Goal: Task Accomplishment & Management: Use online tool/utility

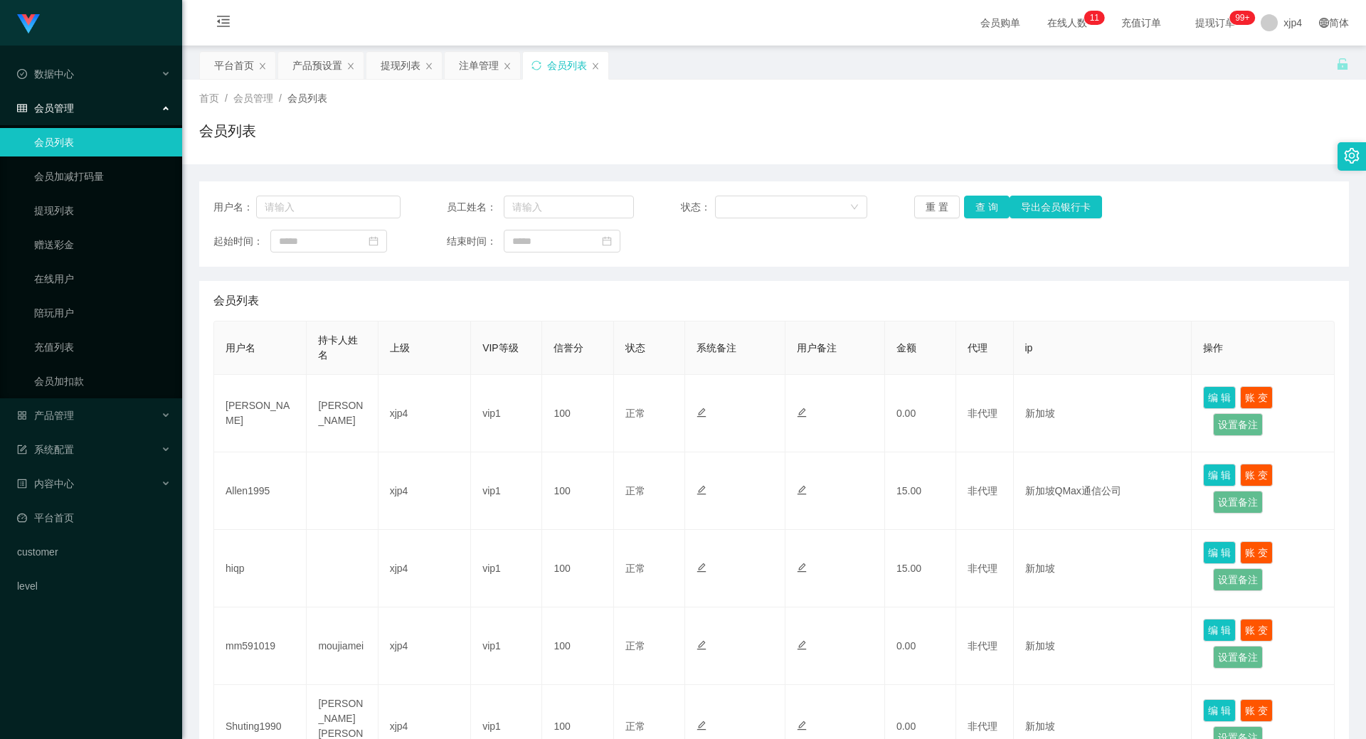
click at [84, 144] on link "会员列表" at bounding box center [102, 142] width 137 height 28
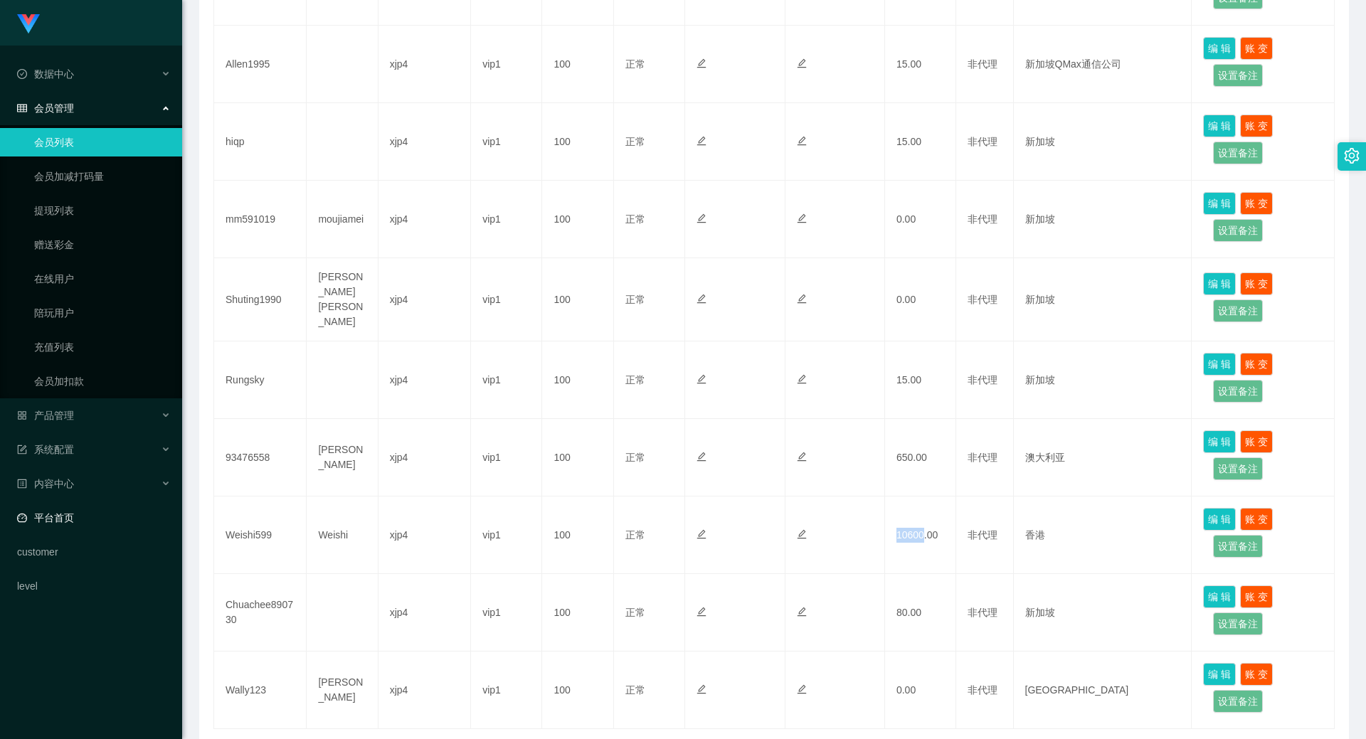
click at [55, 518] on link "平台首页" at bounding box center [94, 518] width 154 height 28
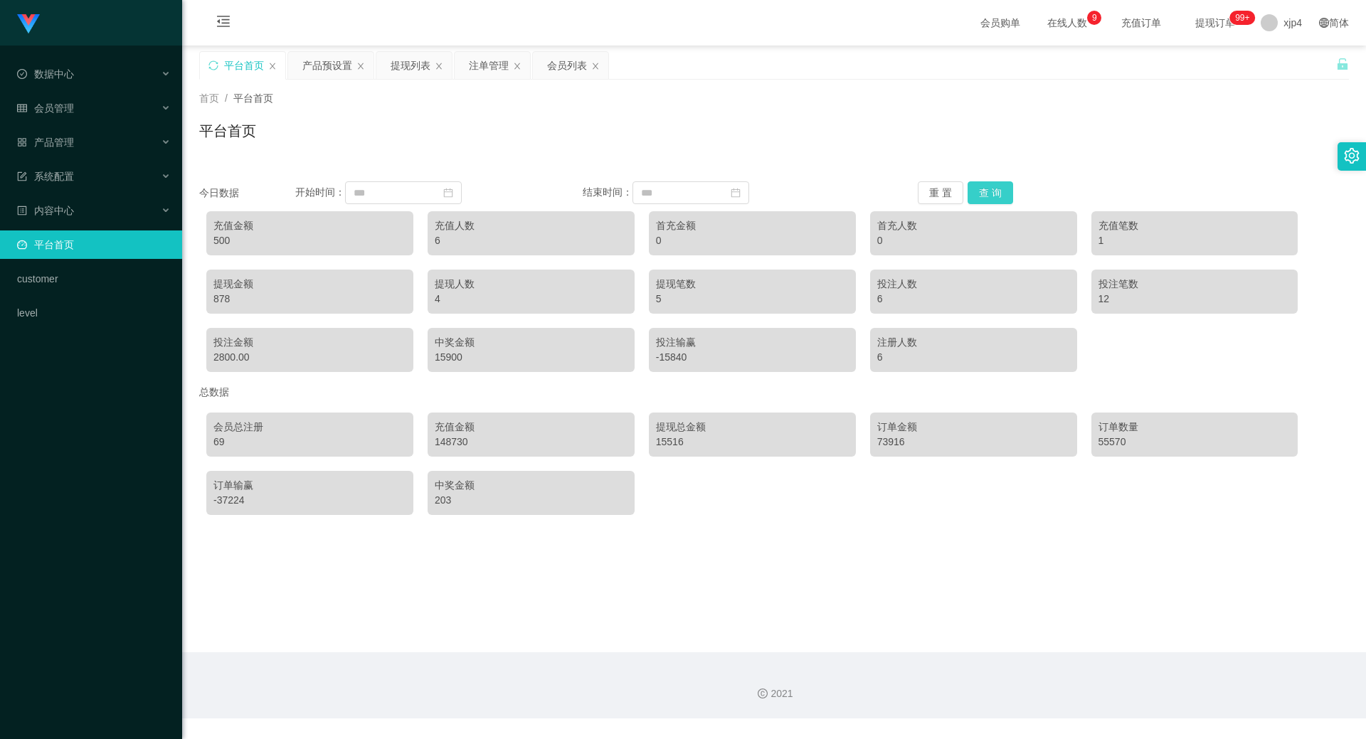
click at [989, 188] on button "查 询" at bounding box center [991, 192] width 46 height 23
click at [81, 149] on div "产品管理" at bounding box center [91, 142] width 182 height 28
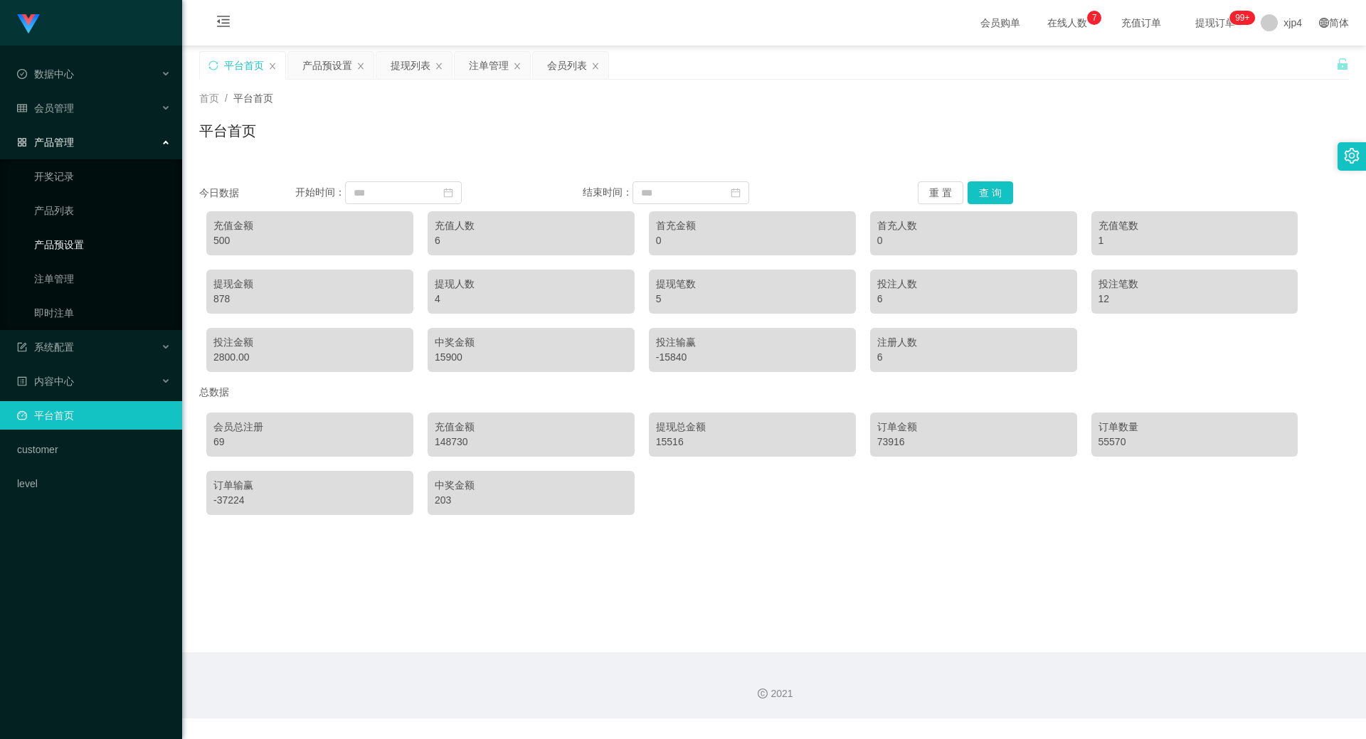
click at [67, 237] on link "产品预设置" at bounding box center [102, 245] width 137 height 28
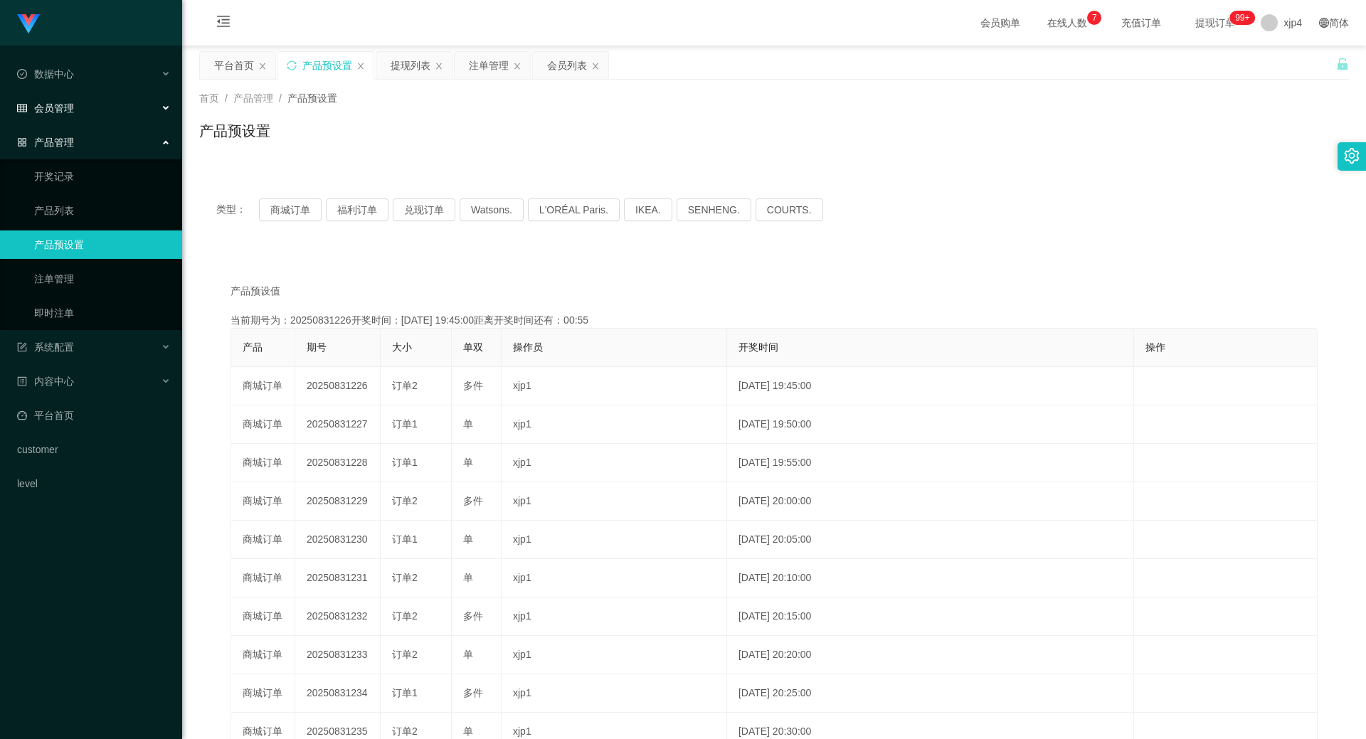
click at [77, 113] on div "会员管理" at bounding box center [91, 108] width 182 height 28
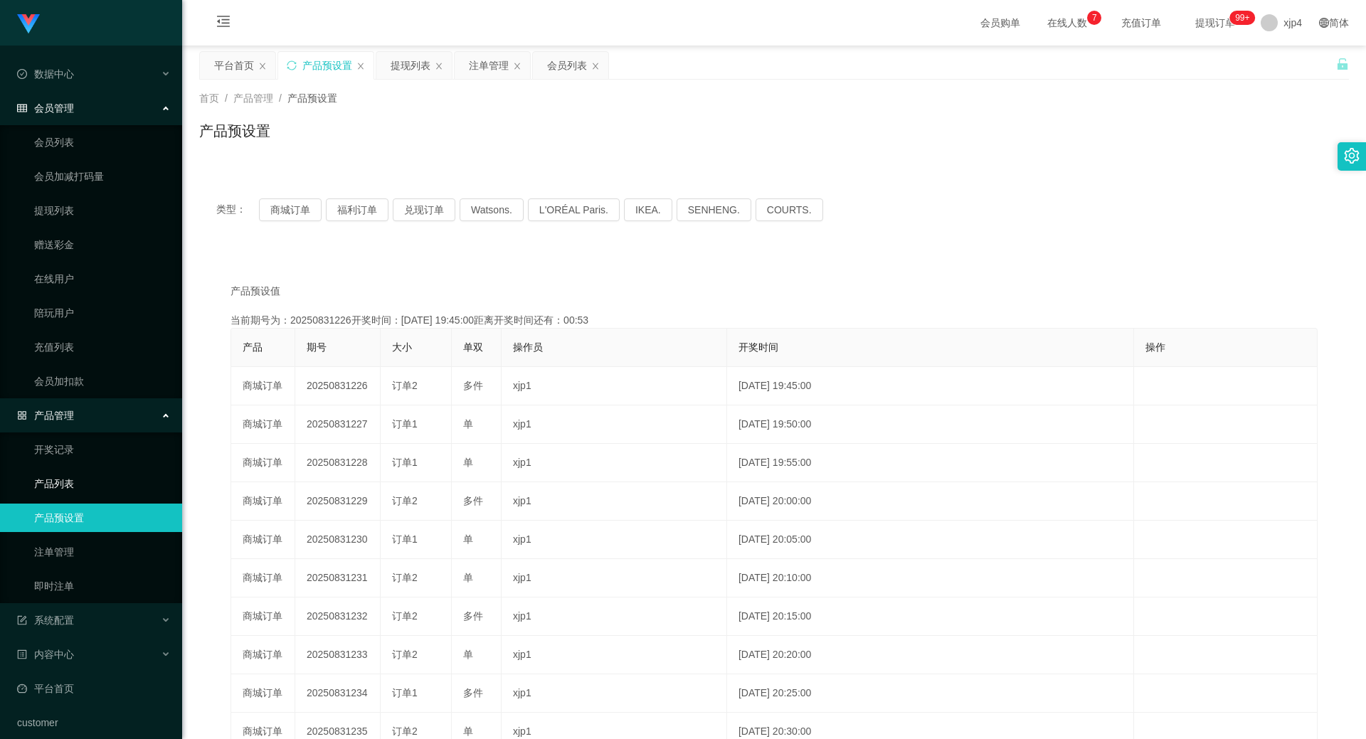
scroll to position [46, 0]
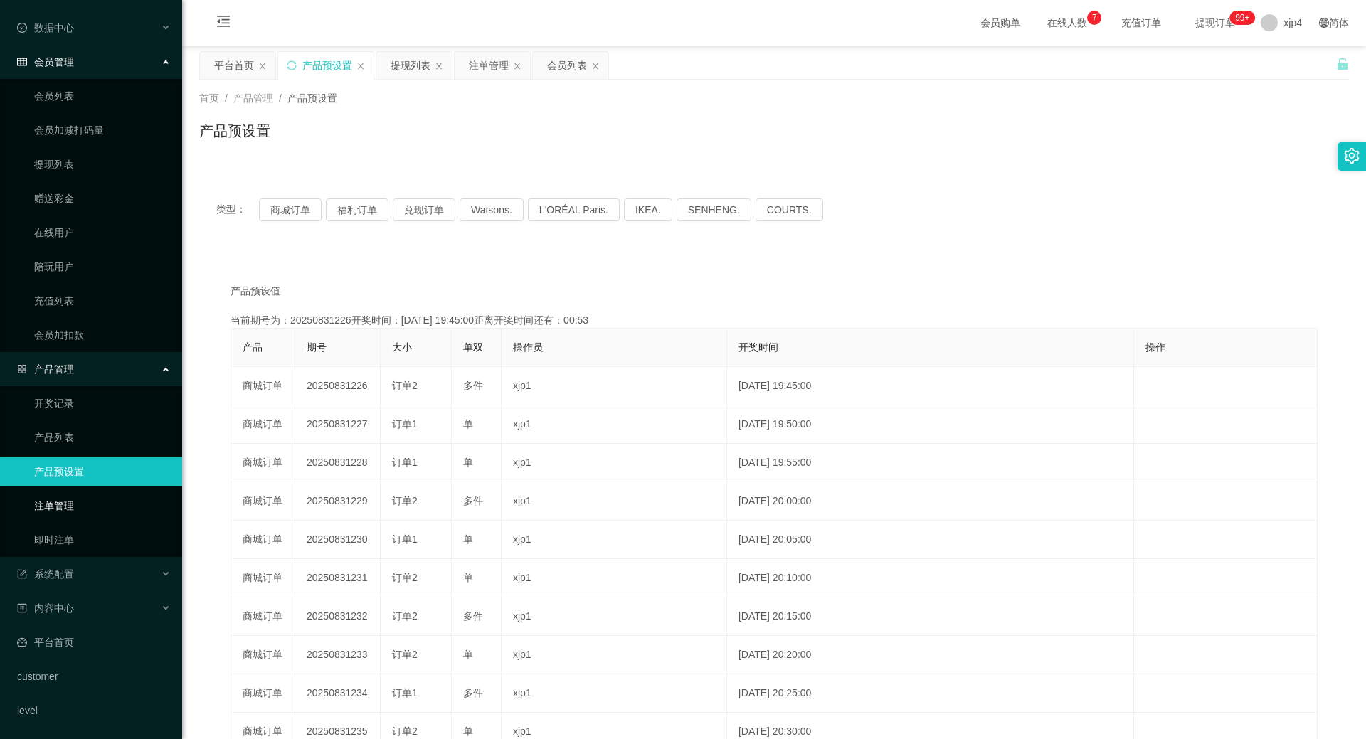
click at [75, 500] on link "注单管理" at bounding box center [102, 506] width 137 height 28
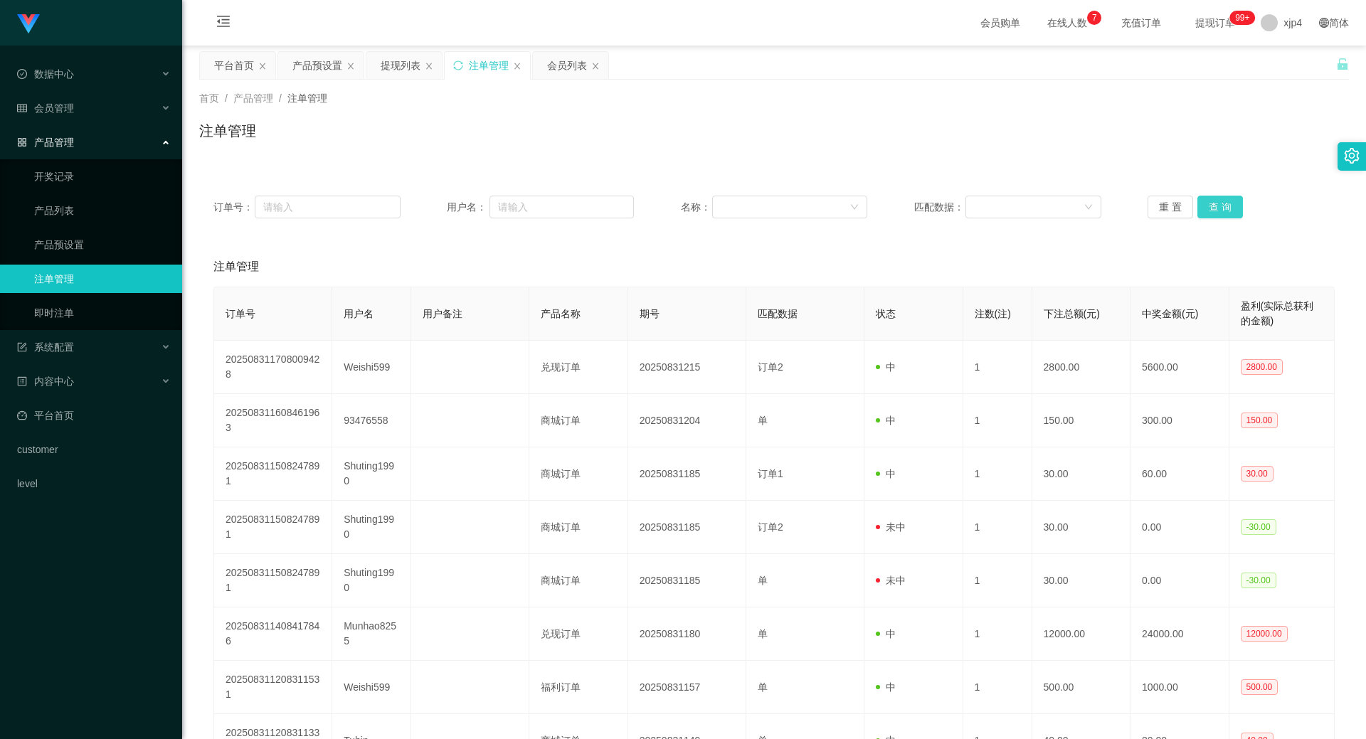
click at [1211, 204] on button "查 询" at bounding box center [1221, 207] width 46 height 23
click at [1211, 204] on div "重 置 查 询" at bounding box center [1241, 207] width 187 height 23
click at [1211, 204] on button "查 询" at bounding box center [1221, 207] width 46 height 23
click at [1211, 204] on div "重 置 查 询" at bounding box center [1241, 207] width 187 height 23
click at [1211, 204] on button "查 询" at bounding box center [1221, 207] width 46 height 23
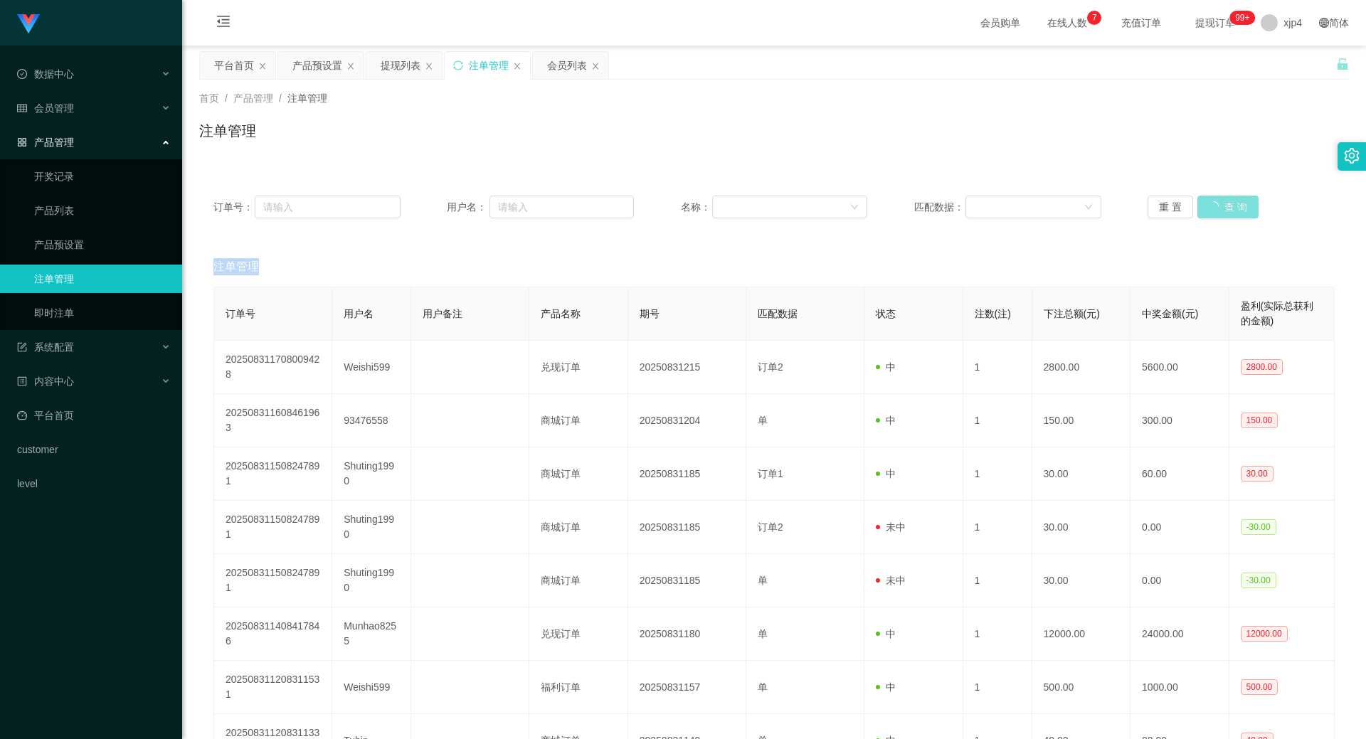
click at [1211, 204] on div "重 置 查 询" at bounding box center [1241, 207] width 187 height 23
click at [1211, 204] on button "查 询" at bounding box center [1221, 207] width 46 height 23
click at [1211, 204] on div "重 置 查 询" at bounding box center [1241, 207] width 187 height 23
click at [1211, 204] on button "查 询" at bounding box center [1221, 207] width 46 height 23
click at [1211, 204] on button "查 询" at bounding box center [1228, 207] width 61 height 23
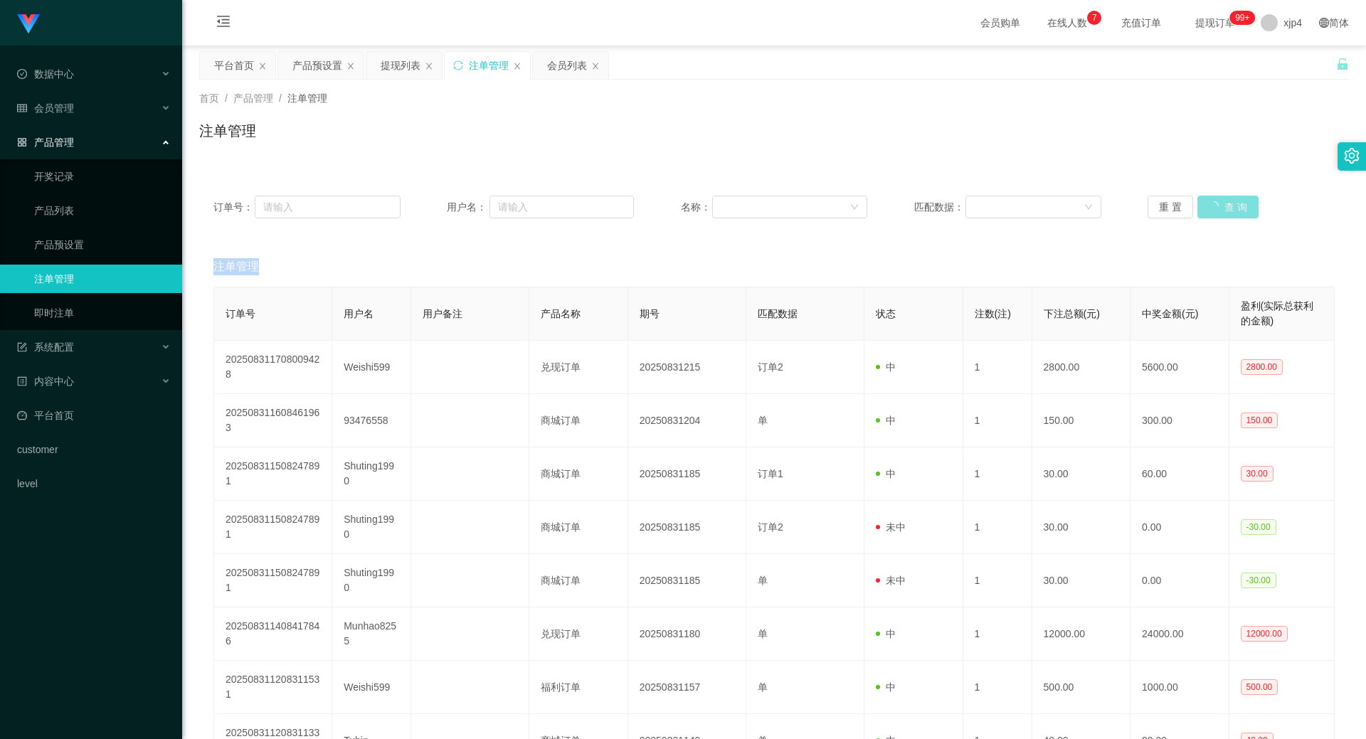
click at [1211, 204] on div "重 置 查 询" at bounding box center [1241, 207] width 187 height 23
click at [1211, 204] on button "查 询" at bounding box center [1221, 207] width 46 height 23
click at [1211, 204] on div "重 置 查 询" at bounding box center [1241, 207] width 187 height 23
click at [1211, 204] on button "查 询" at bounding box center [1221, 207] width 46 height 23
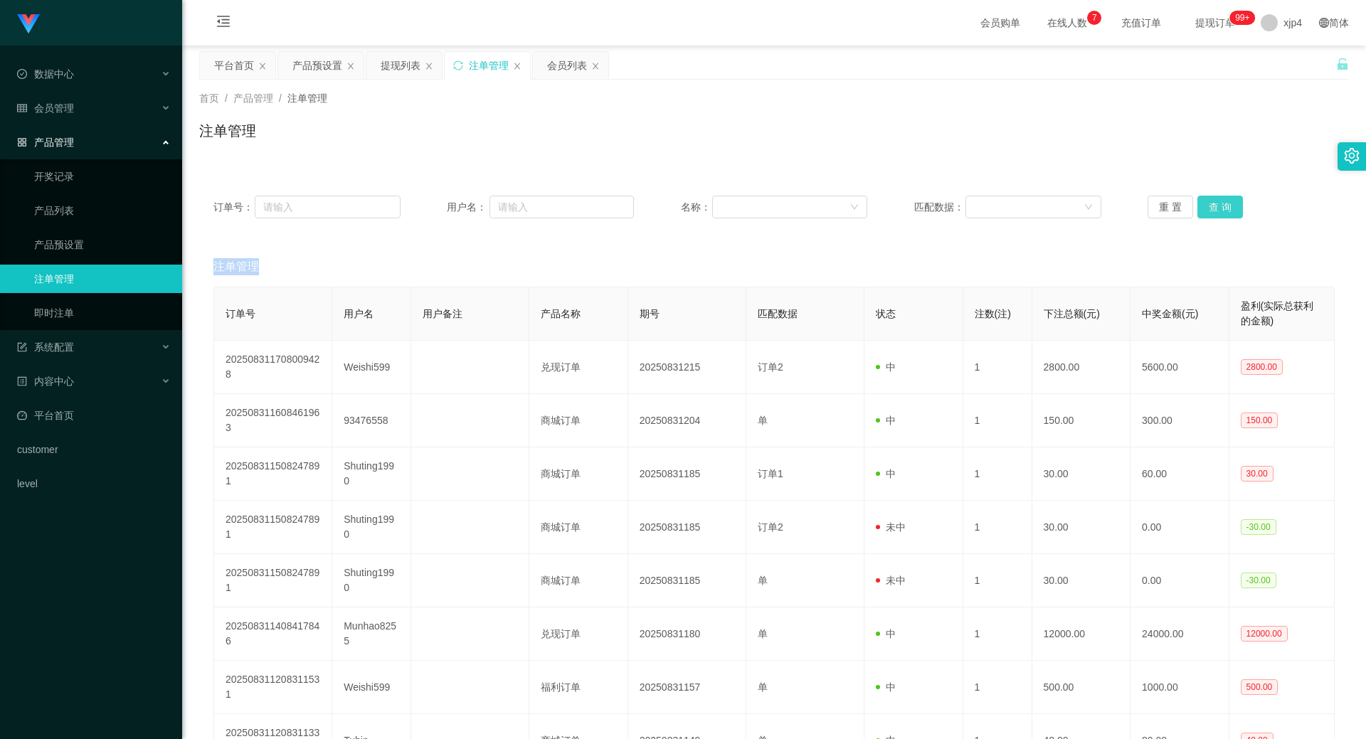
click at [1211, 204] on div "重 置 查 询" at bounding box center [1241, 207] width 187 height 23
click at [1211, 204] on button "查 询" at bounding box center [1221, 207] width 46 height 23
click at [1211, 204] on div "重 置 查 询" at bounding box center [1241, 207] width 187 height 23
click at [1211, 204] on button "查 询" at bounding box center [1221, 207] width 46 height 23
click at [1211, 204] on div "重 置 查 询" at bounding box center [1241, 207] width 187 height 23
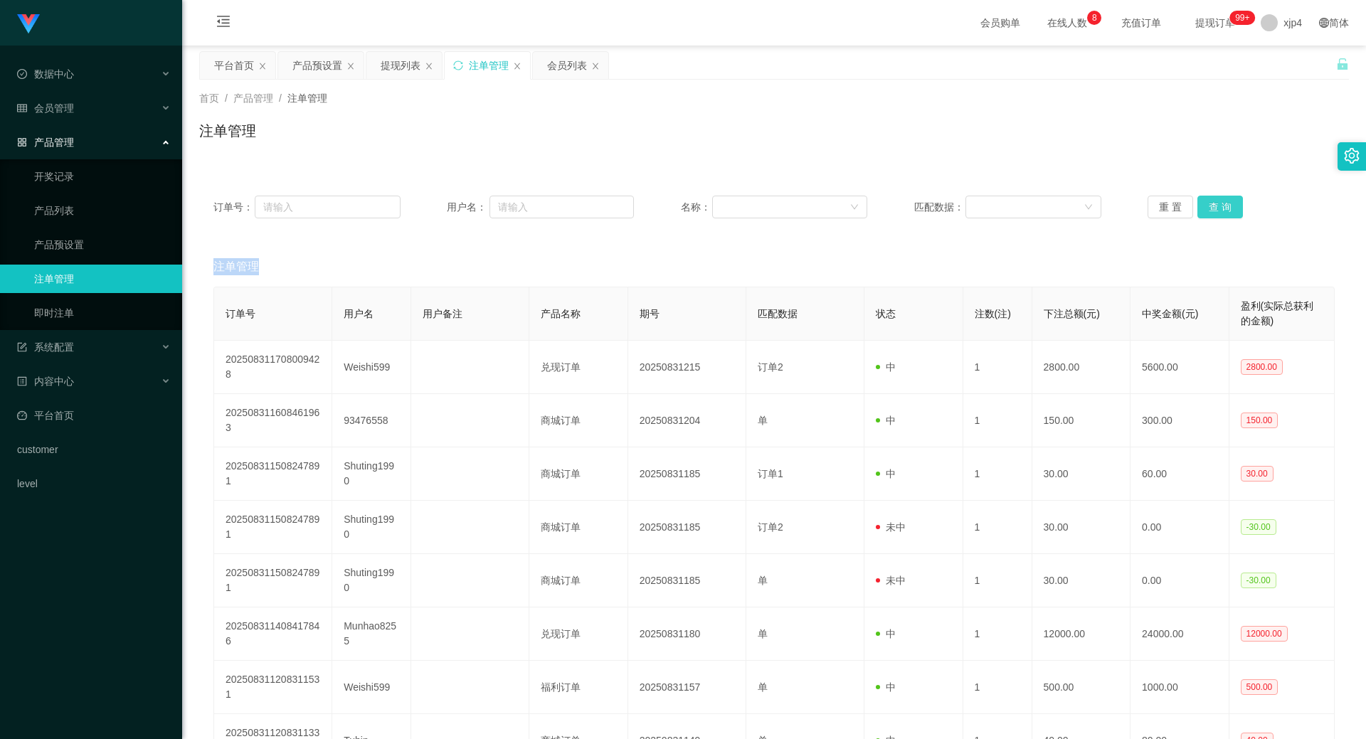
click at [1211, 204] on button "查 询" at bounding box center [1221, 207] width 46 height 23
